Goal: Task Accomplishment & Management: Manage account settings

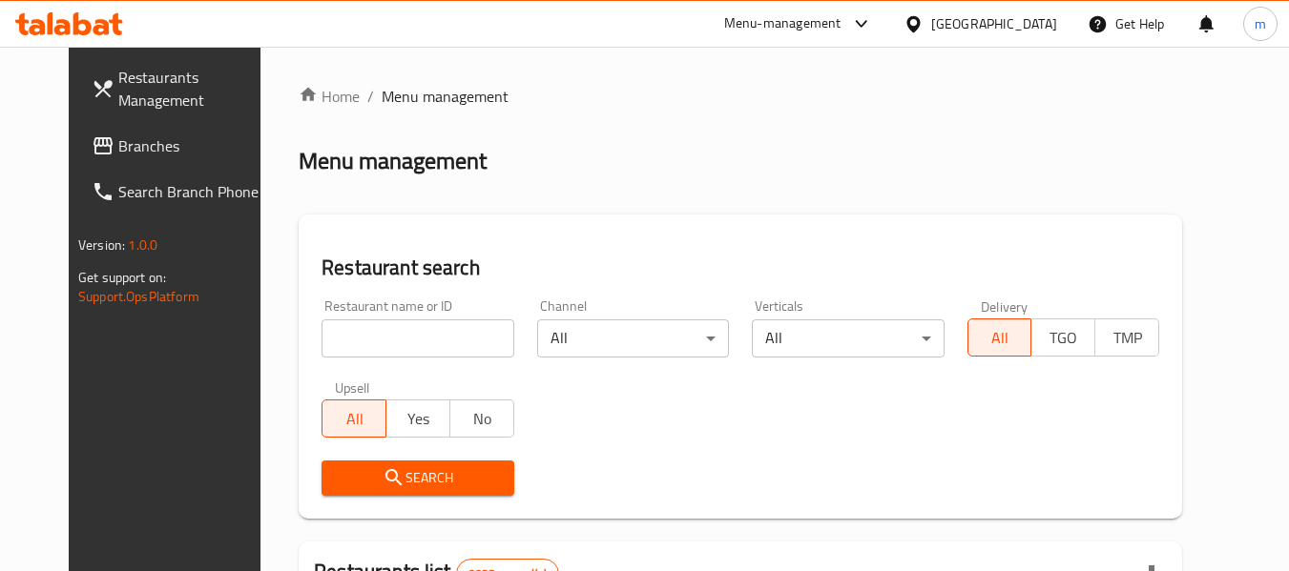
click at [129, 137] on span "Branches" at bounding box center [193, 145] width 151 height 23
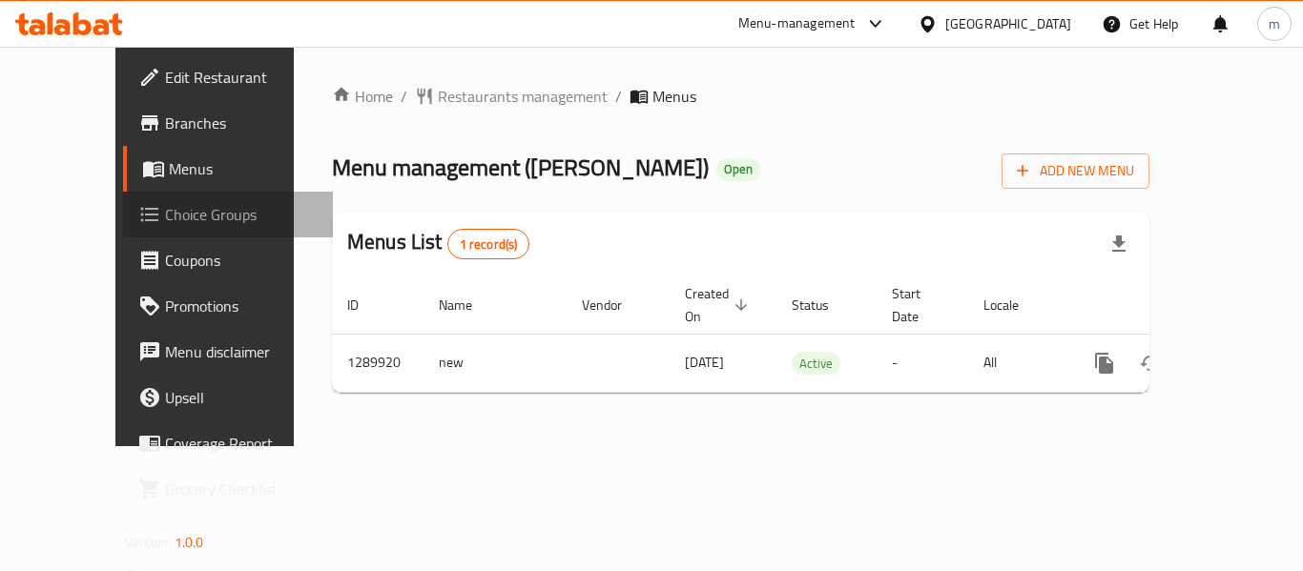
click at [165, 217] on span "Choice Groups" at bounding box center [241, 214] width 153 height 23
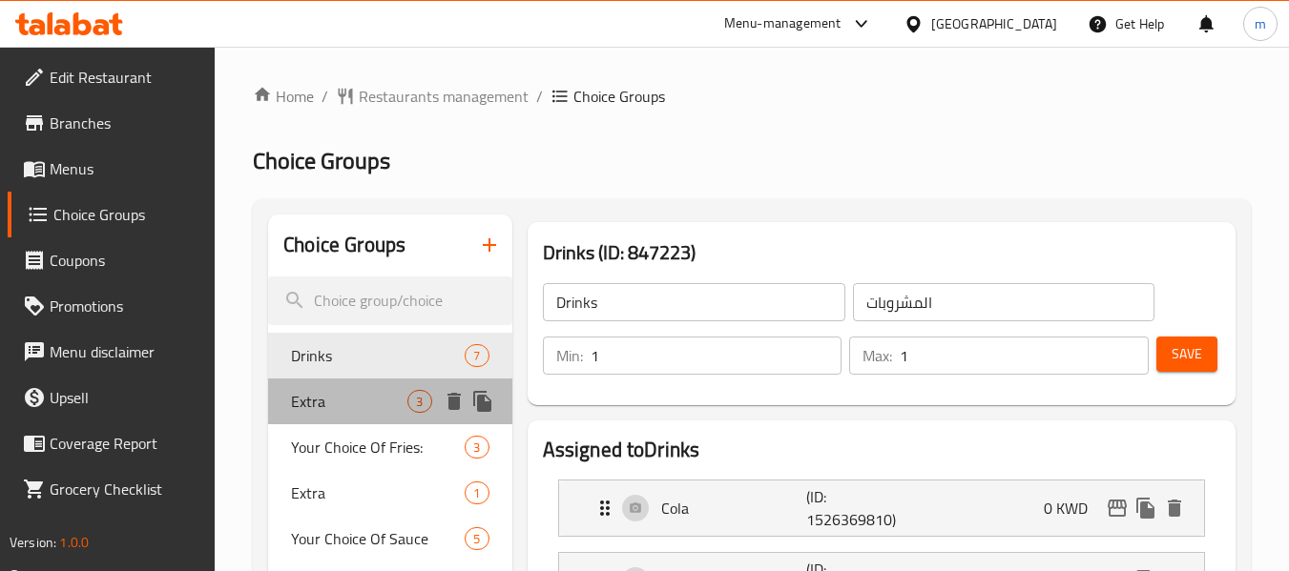
click at [410, 412] on div "Extra 3" at bounding box center [389, 402] width 243 height 46
type input "Extra"
type input "إضافي"
type input "0"
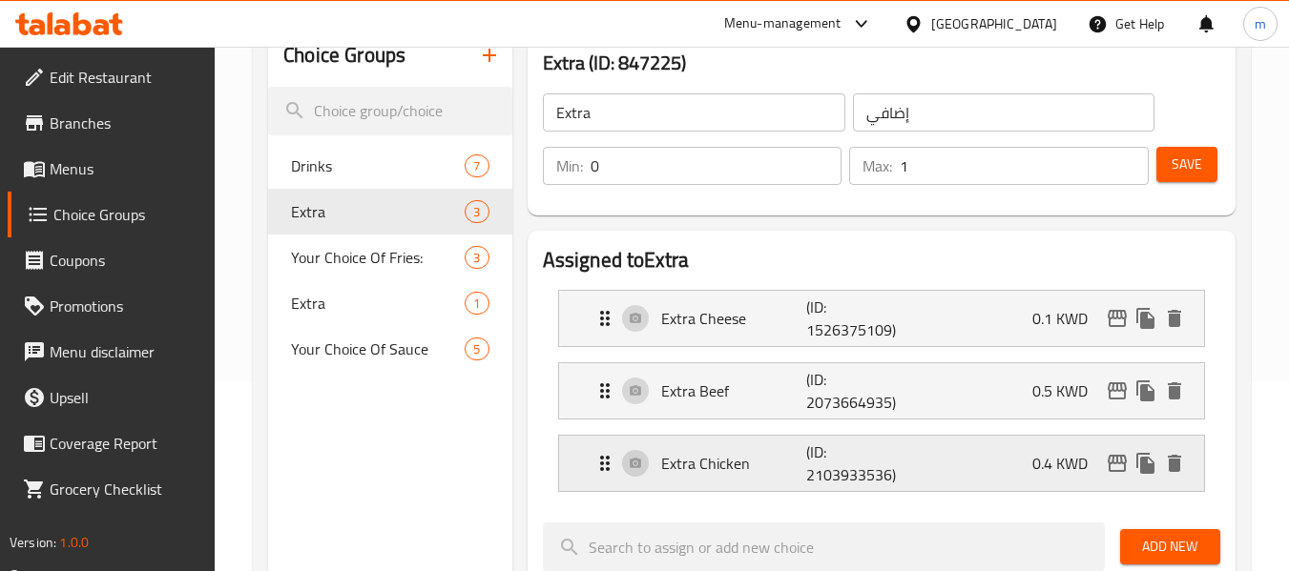
scroll to position [191, 0]
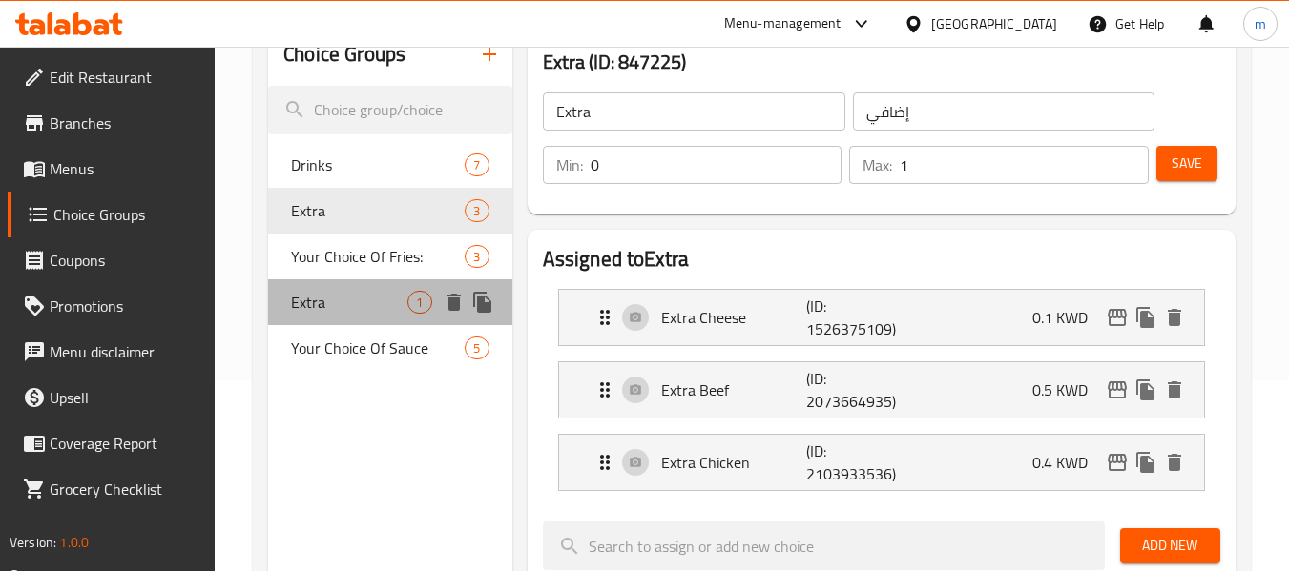
click at [345, 311] on span "Extra" at bounding box center [349, 302] width 116 height 23
type input "Extra"
type input "اضافه"
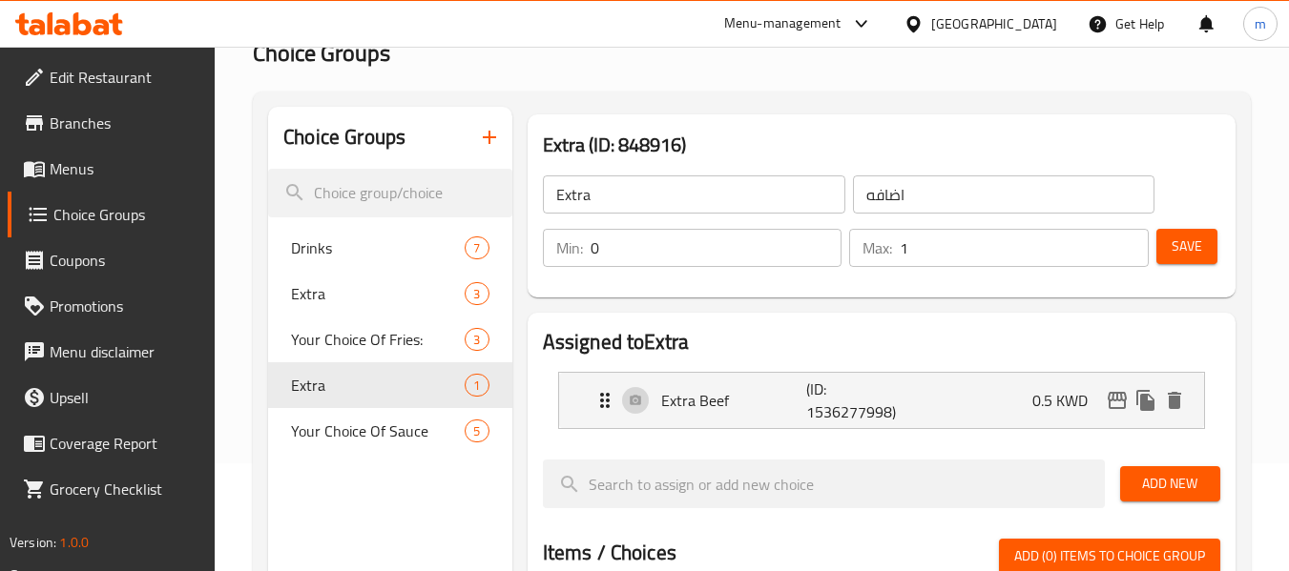
scroll to position [95, 0]
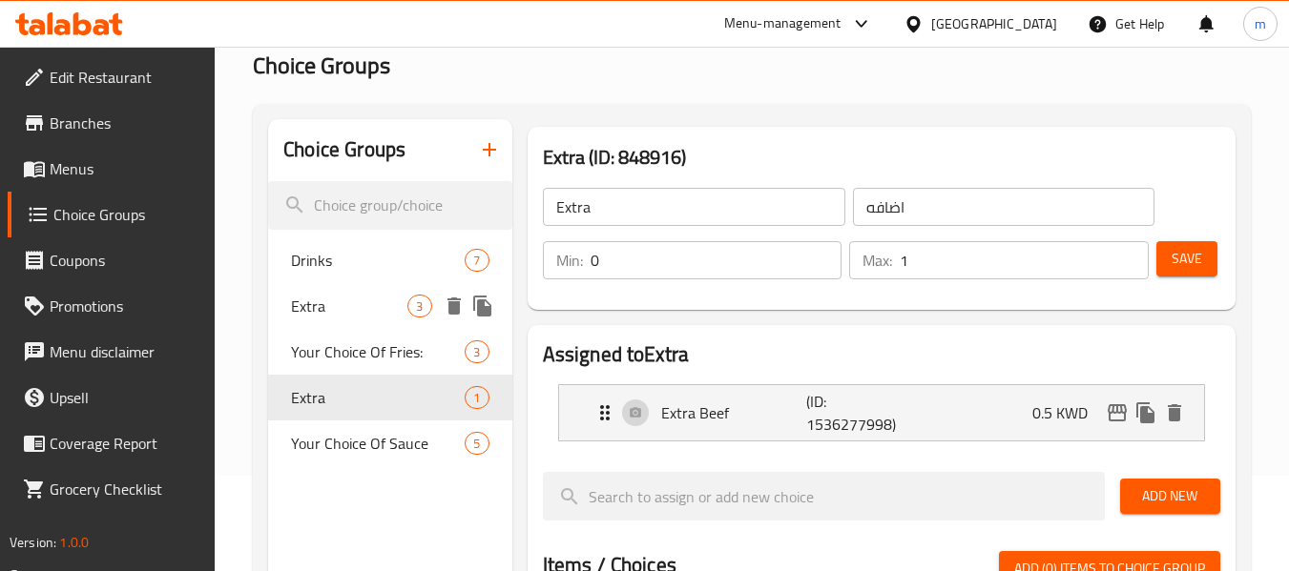
click at [386, 304] on span "Extra" at bounding box center [349, 306] width 116 height 23
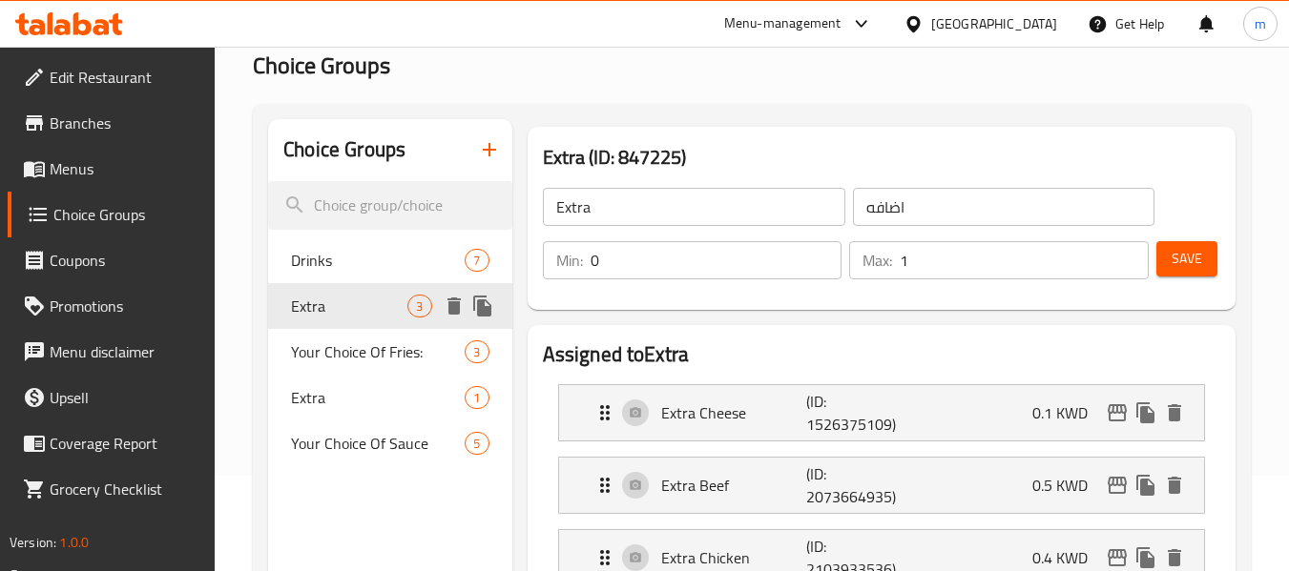
type input "Extra"
type input "إضافي"
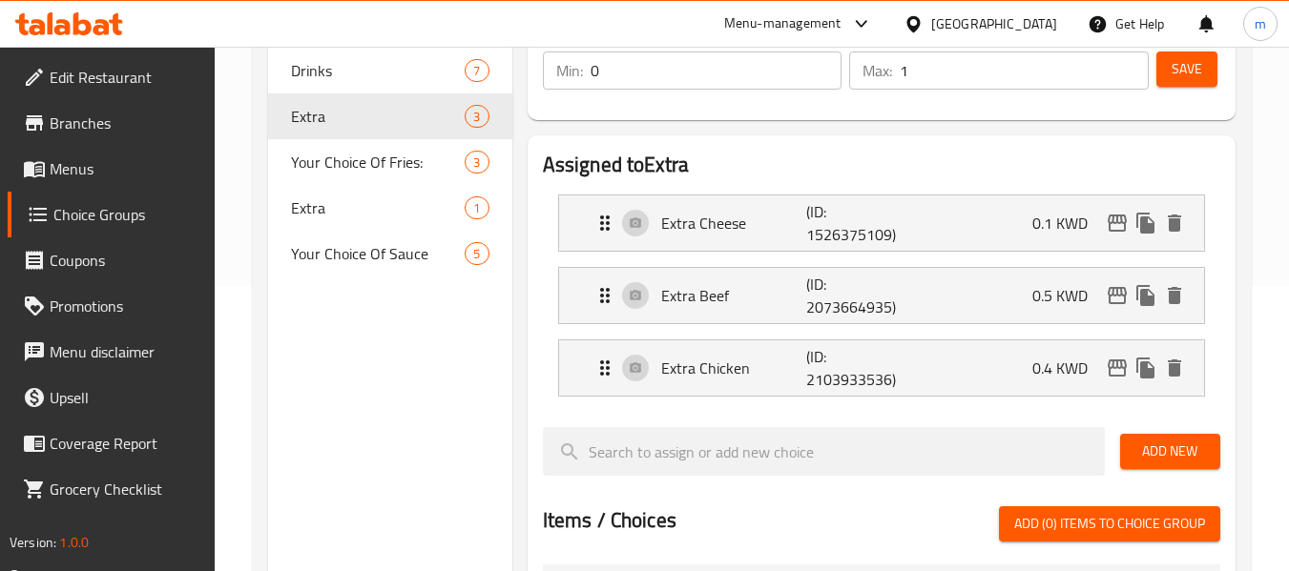
scroll to position [286, 0]
click at [104, 35] on div at bounding box center [69, 23] width 108 height 23
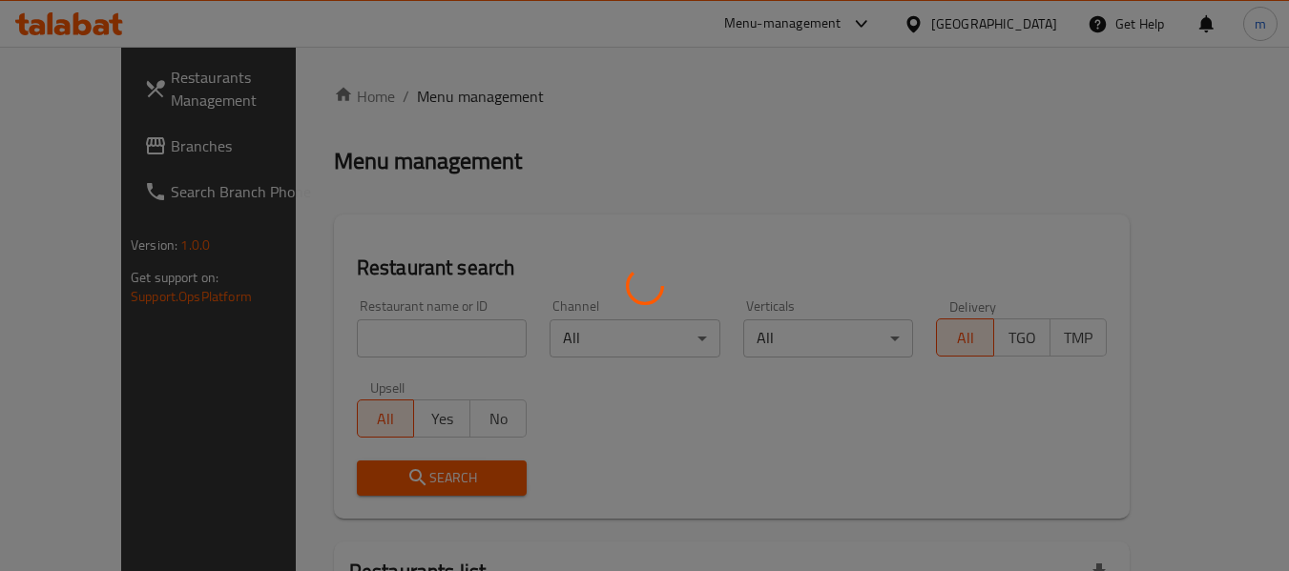
scroll to position [190, 0]
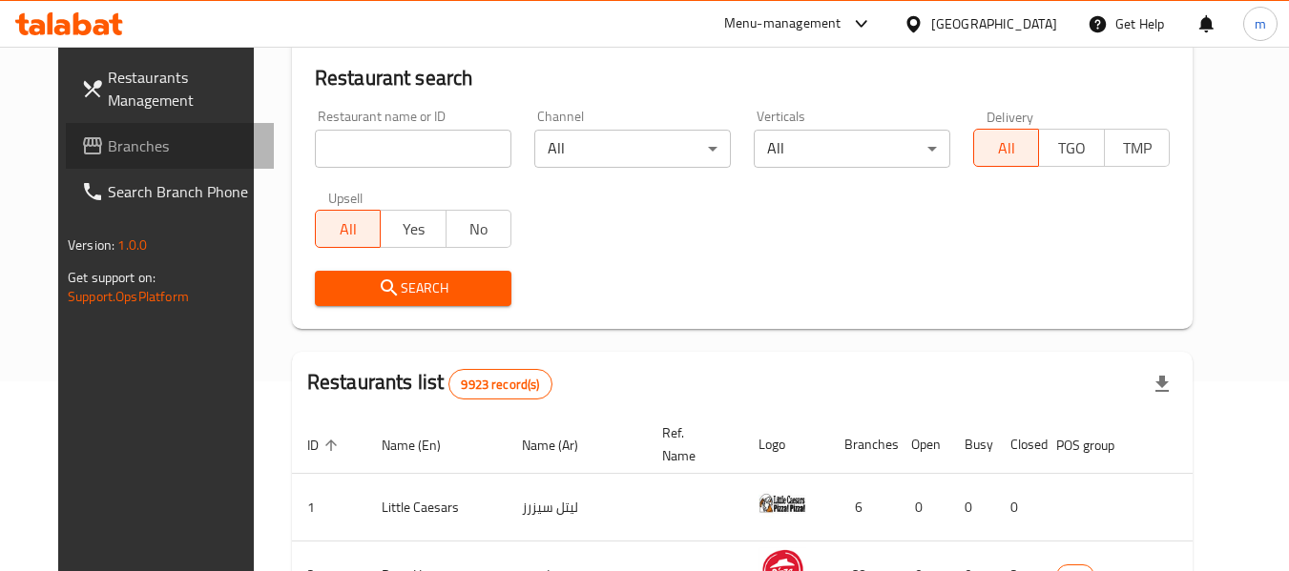
click at [131, 141] on span "Branches" at bounding box center [183, 145] width 151 height 23
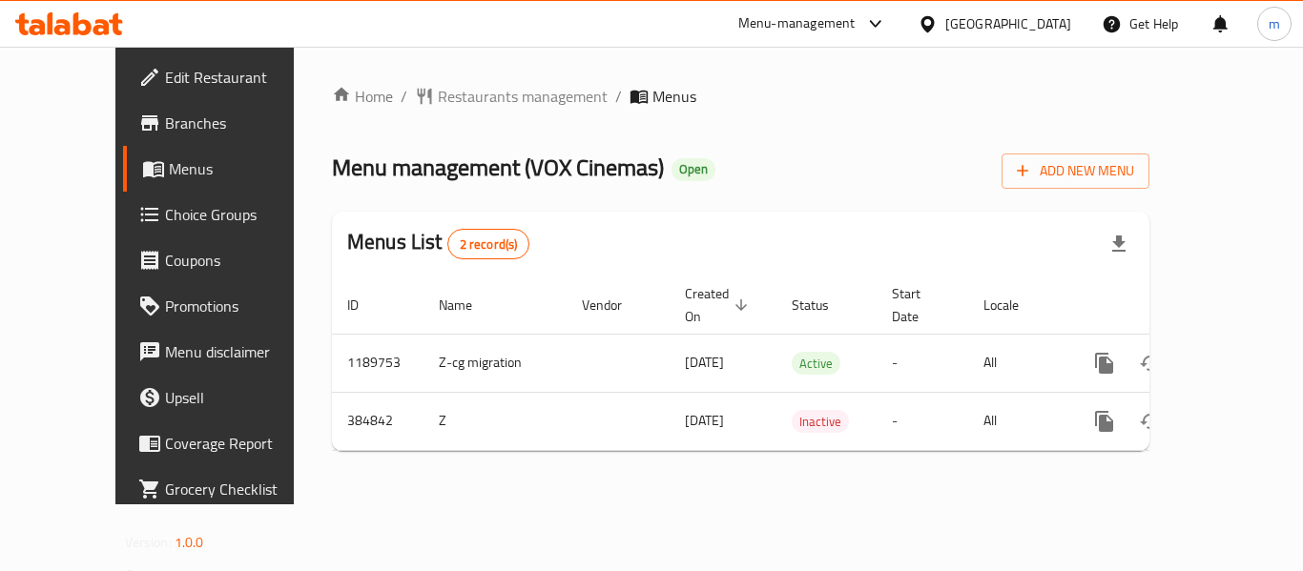
click at [165, 216] on span "Choice Groups" at bounding box center [241, 214] width 153 height 23
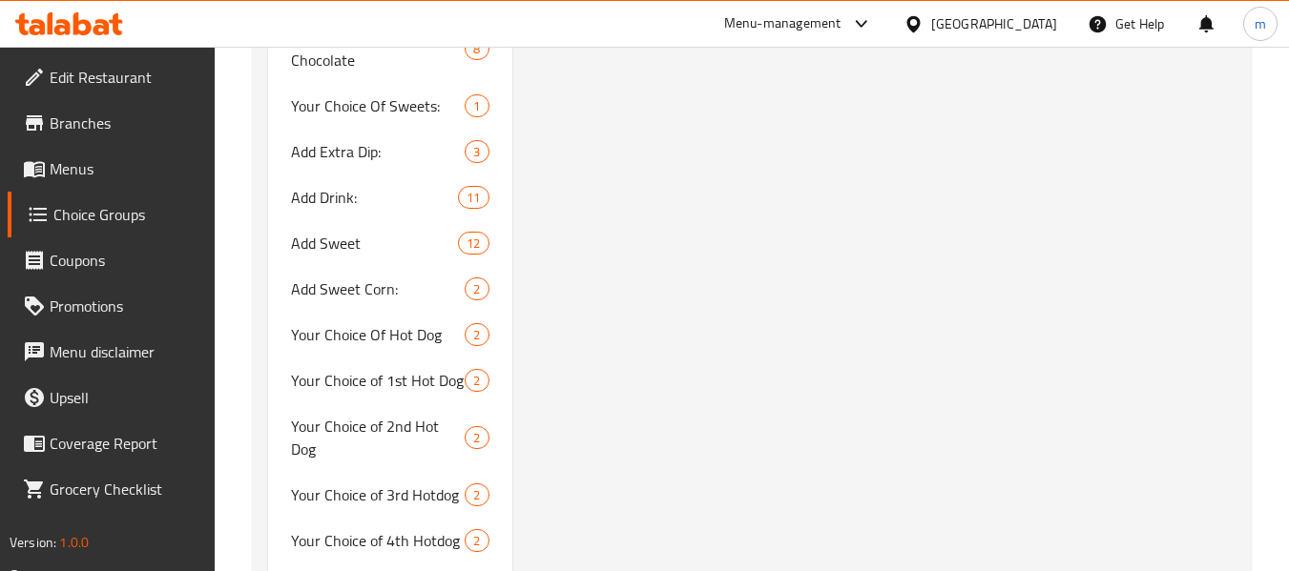
scroll to position [2385, 0]
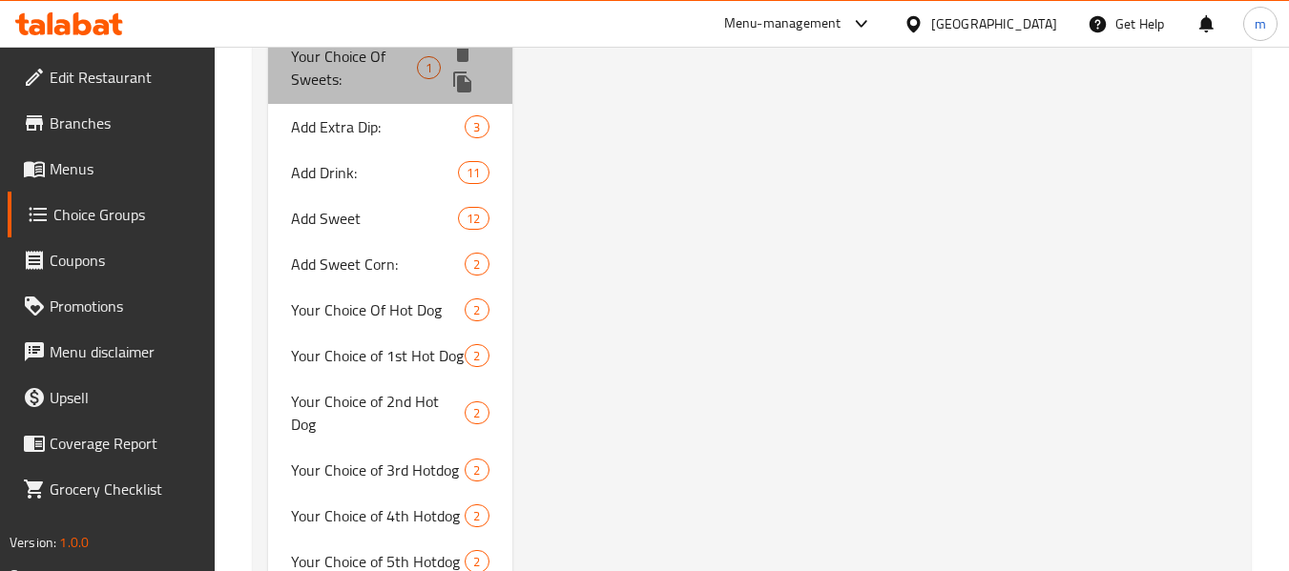
click at [383, 63] on span "Your Choice Of Sweets:" at bounding box center [354, 68] width 126 height 46
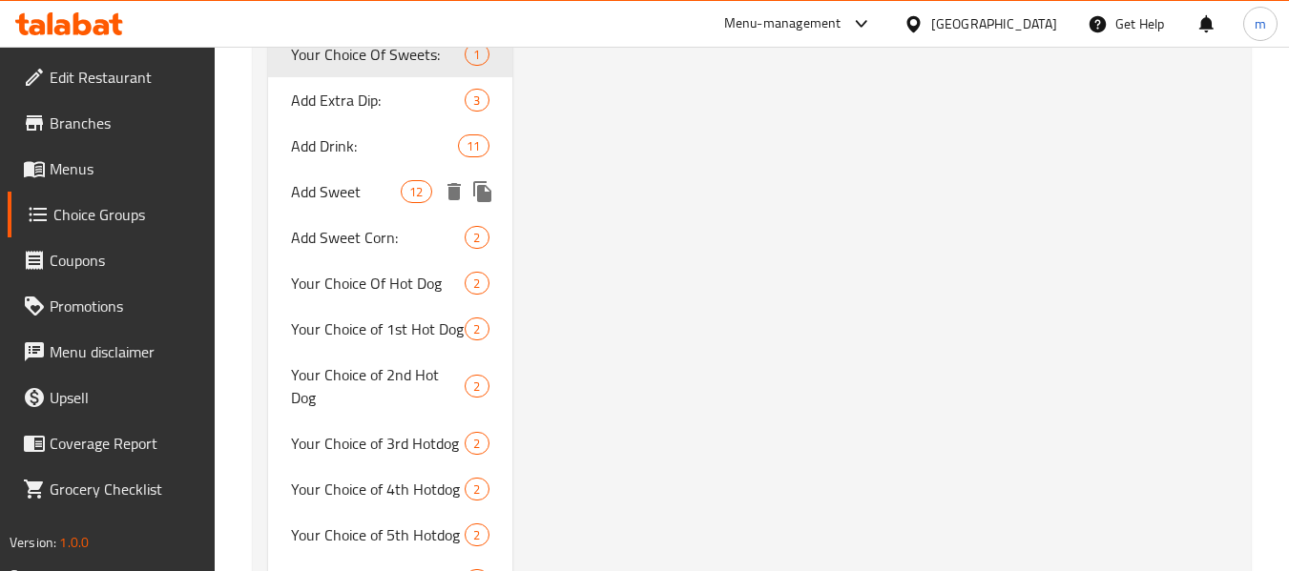
type input "Your Choice Of Sweets:"
type input "اختيارك من الحلويات:"
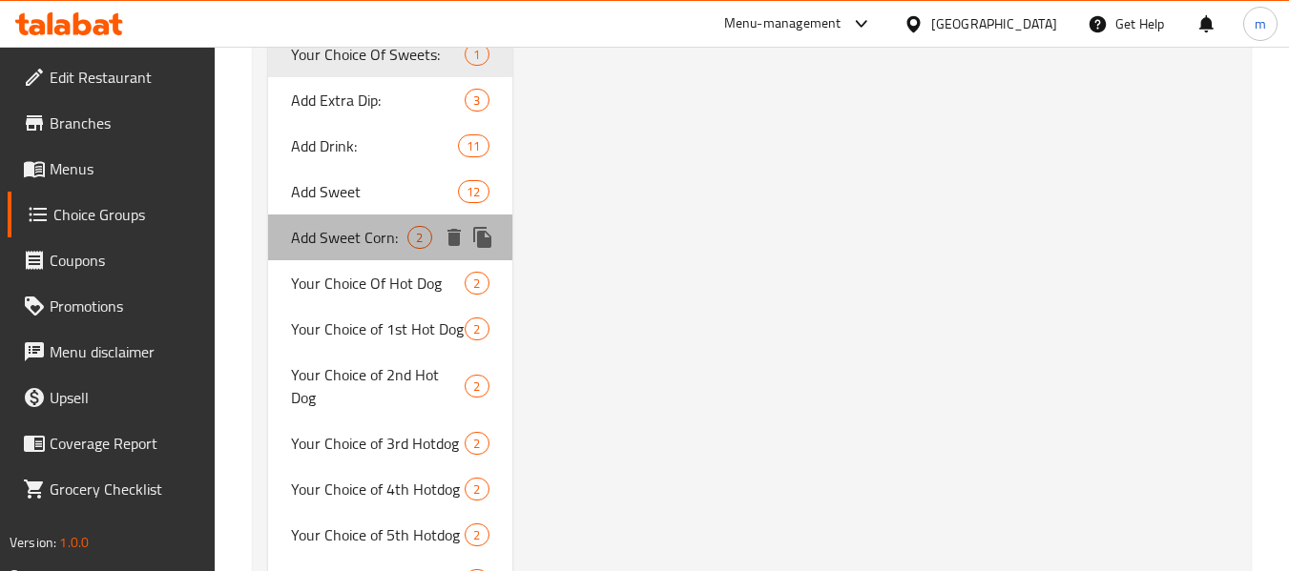
click at [378, 218] on div "Add Sweet Corn: 2" at bounding box center [389, 238] width 243 height 46
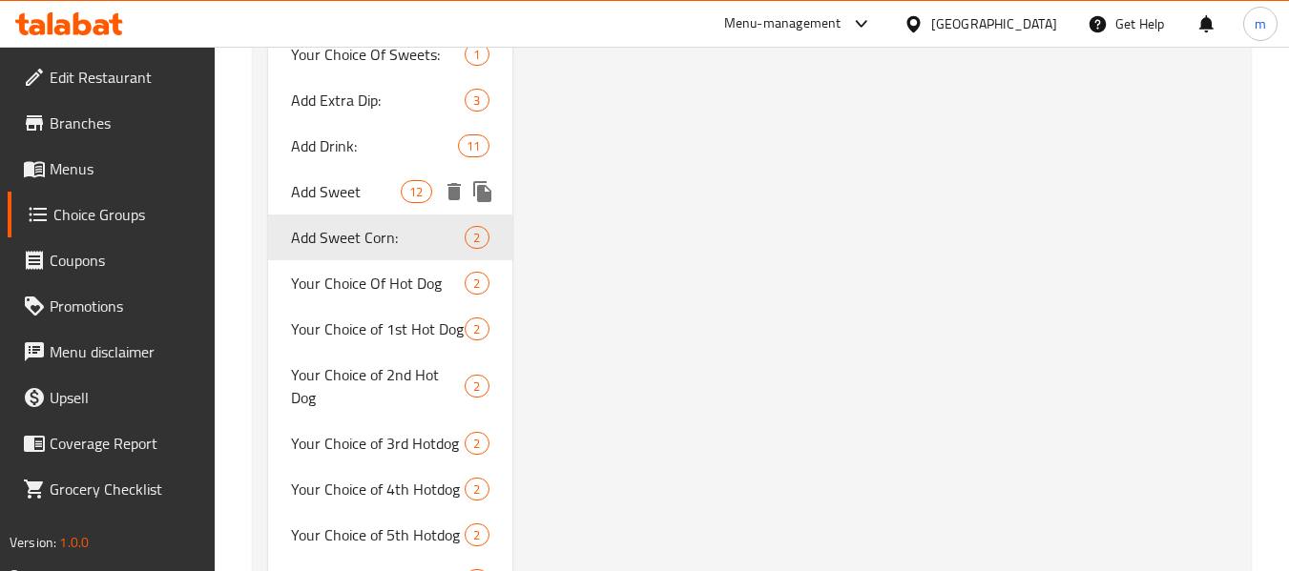
type input "Add Sweet Corn:"
type input "أضف ذرة حلوة:"
type input "0"
type input "2"
click at [361, 184] on span "Add Sweet" at bounding box center [346, 191] width 110 height 23
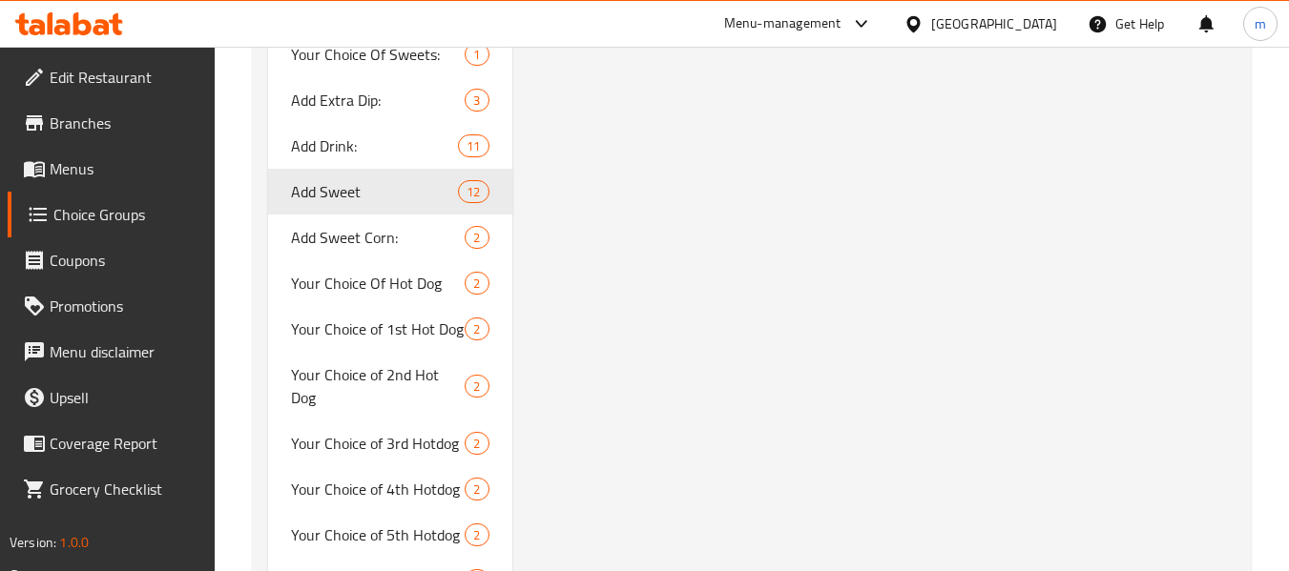
type input "Add Sweet"
type input "اضافه الحلو"
type input "12"
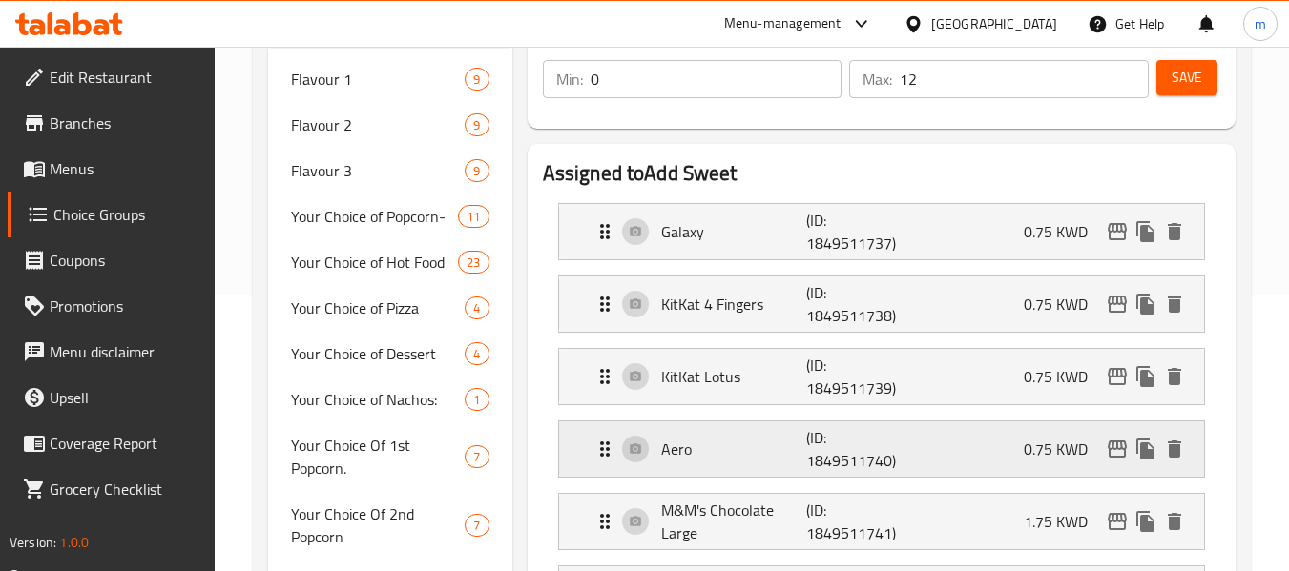
scroll to position [0, 0]
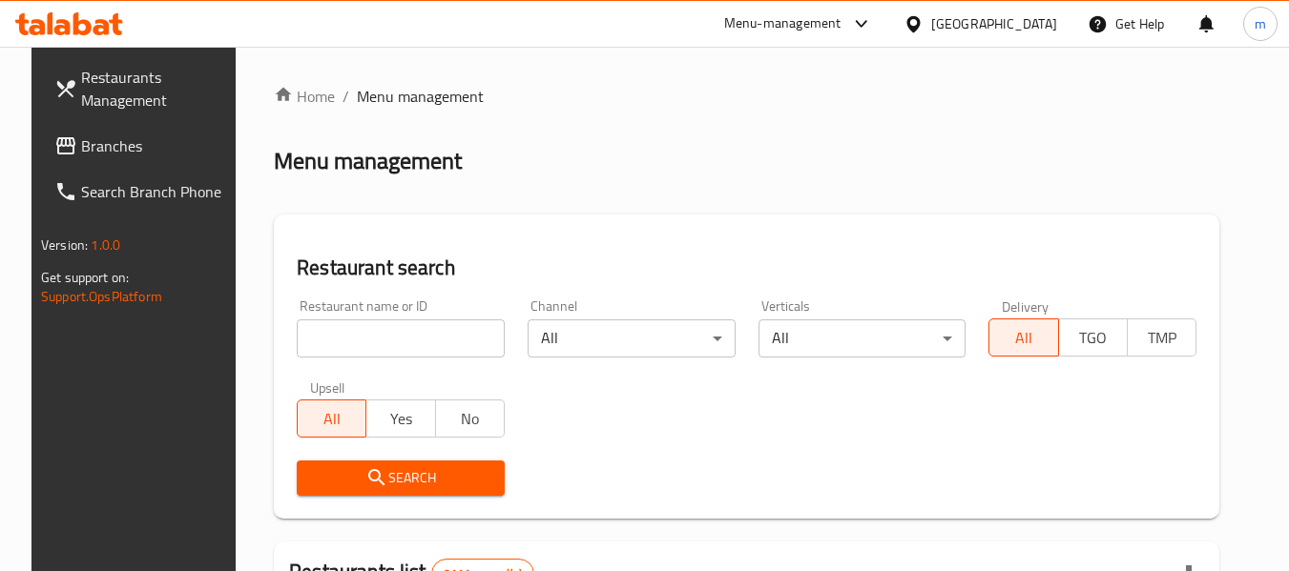
click at [137, 168] on link "Branches" at bounding box center [143, 146] width 208 height 46
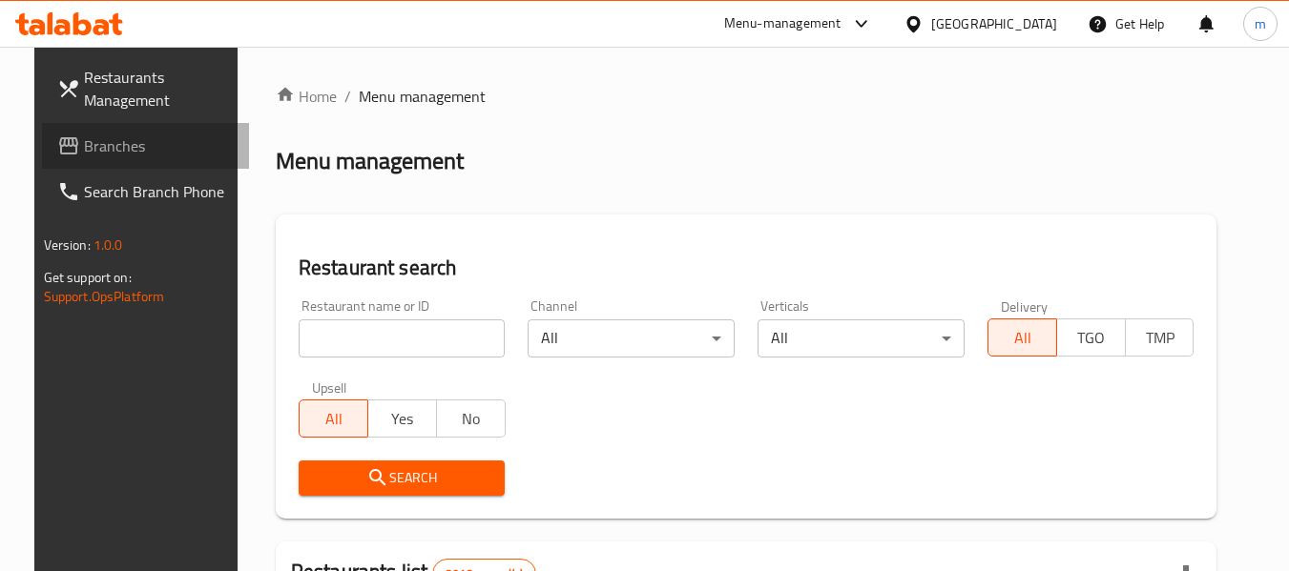
click at [118, 155] on span "Branches" at bounding box center [159, 145] width 151 height 23
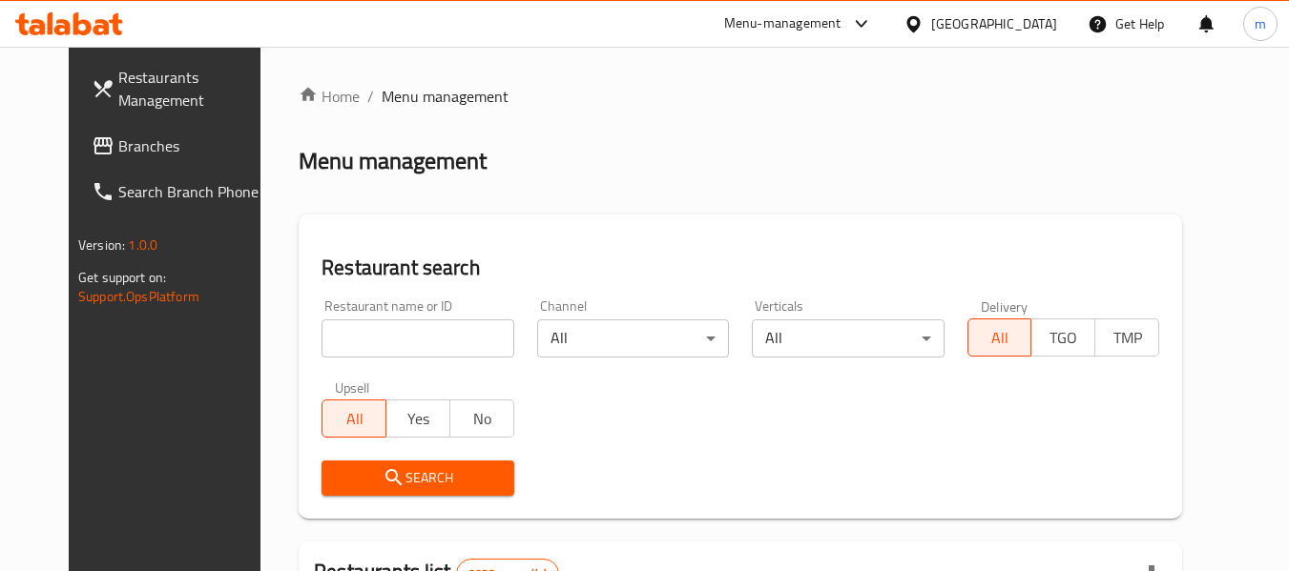
click at [139, 140] on span "Branches" at bounding box center [193, 145] width 151 height 23
